Goal: Navigation & Orientation: Find specific page/section

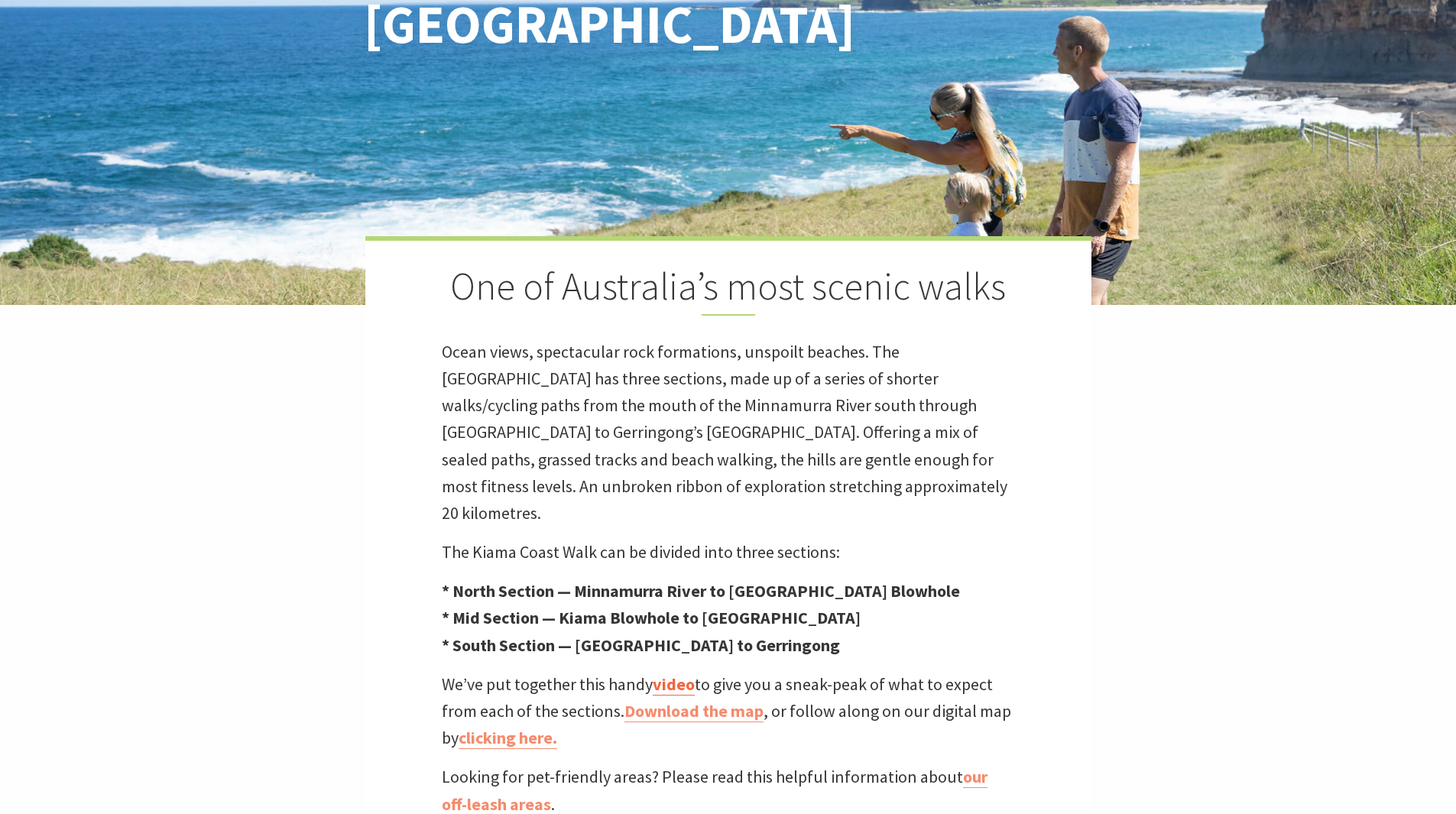
scroll to position [497, 1475]
click at [994, 603] on p "* North Section — Minnamurra River to Kiama Blowhole * Mid Section — Kiama Blow…" at bounding box center [728, 618] width 573 height 81
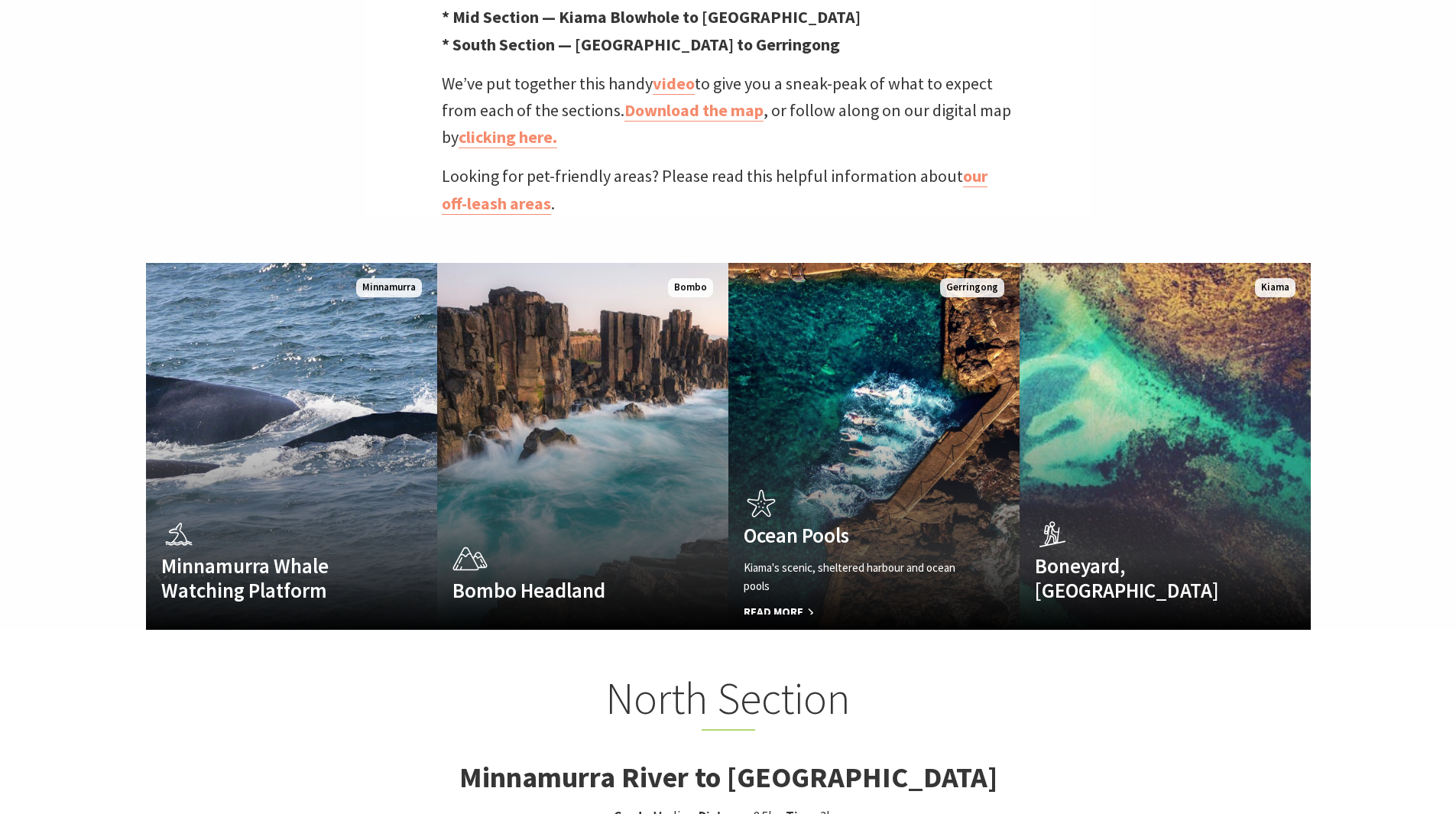
scroll to position [917, 0]
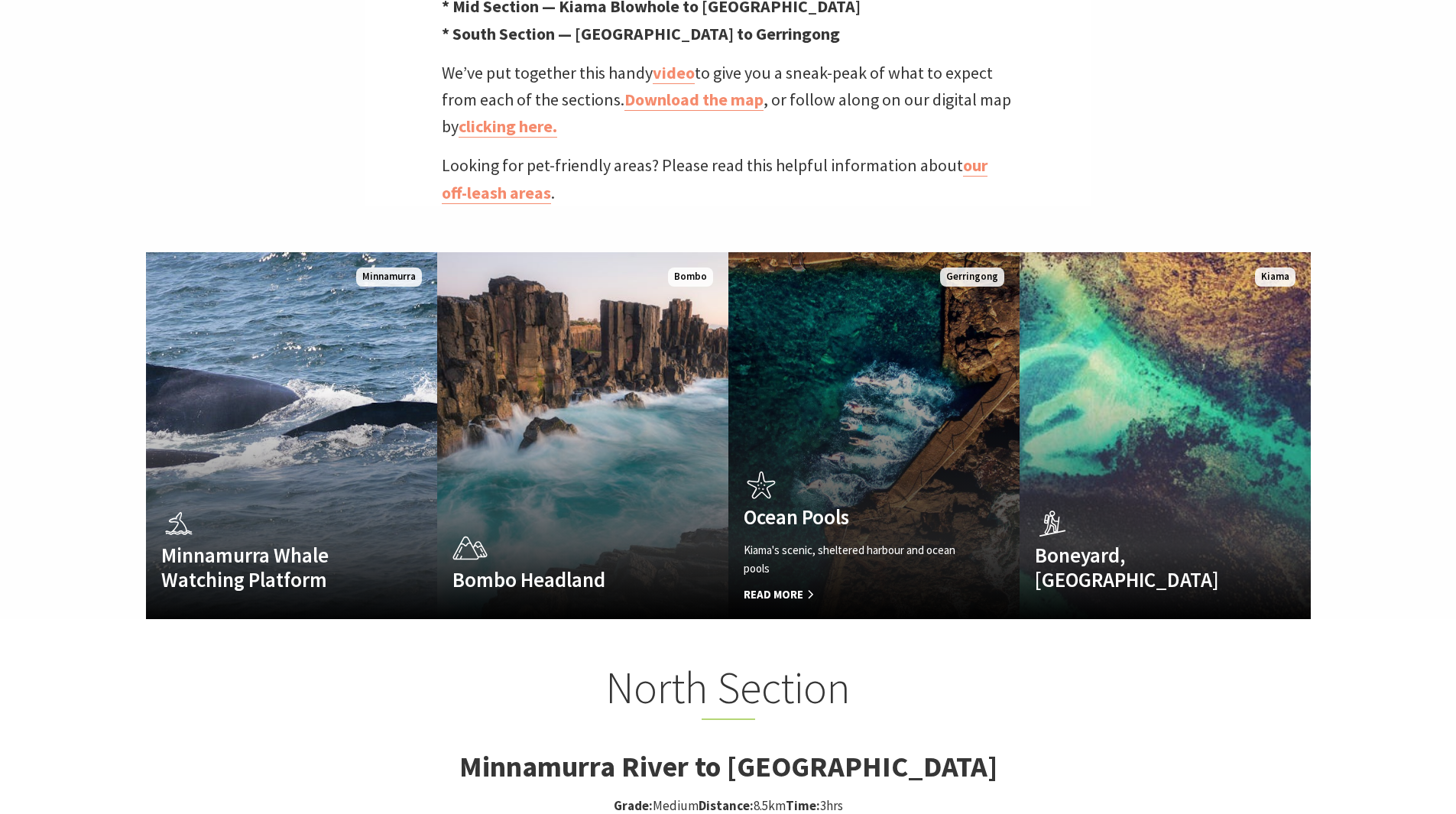
click at [888, 504] on h4 "Ocean Pools" at bounding box center [852, 516] width 217 height 25
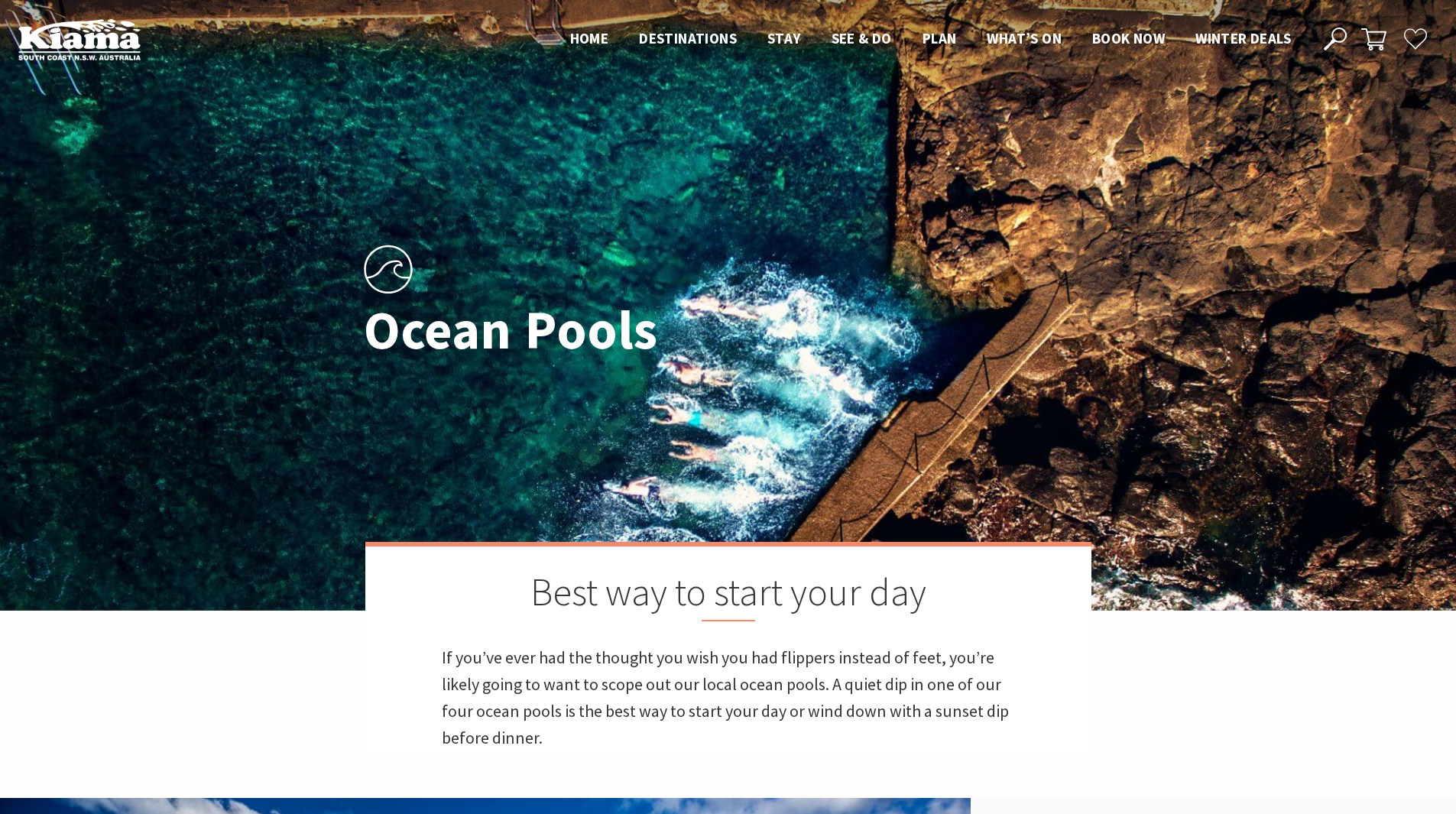
scroll to position [371, 936]
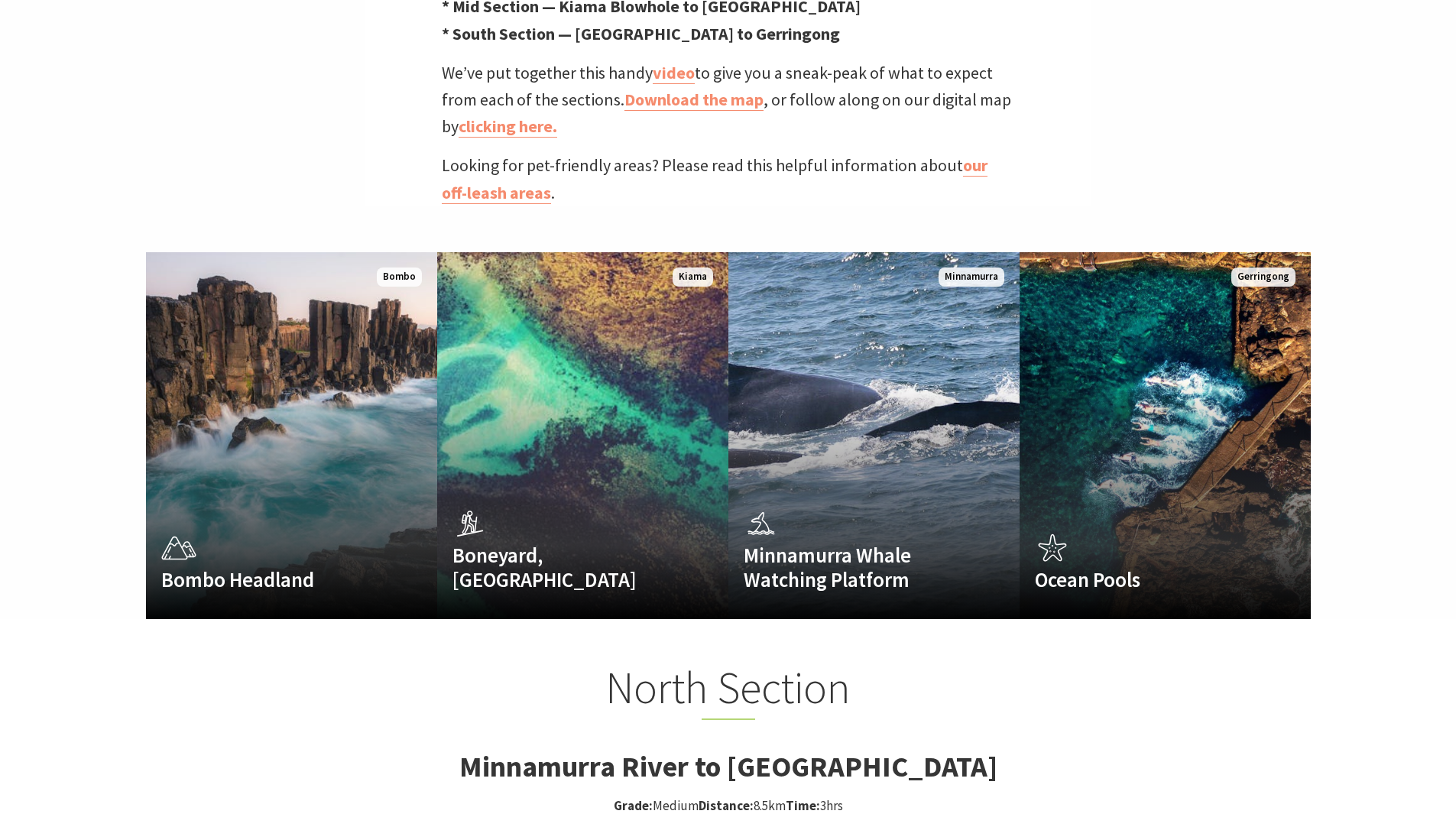
scroll to position [31, 1475]
click at [252, 418] on link "Bombo Headland The out-of-this-world rocks of Bombo Headland Read More Bombo" at bounding box center [291, 436] width 291 height 367
